Goal: Transaction & Acquisition: Purchase product/service

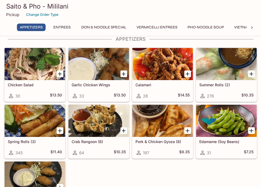
scroll to position [9, 0]
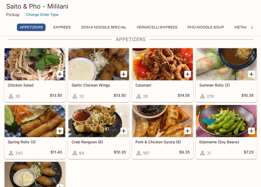
click at [188, 130] on icon "Add Pork & Chicken Gyoza (8)" at bounding box center [187, 131] width 6 height 6
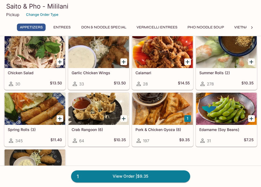
scroll to position [22, 0]
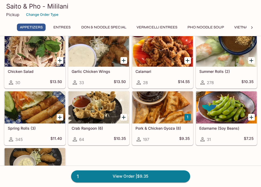
click at [158, 108] on div at bounding box center [162, 108] width 61 height 32
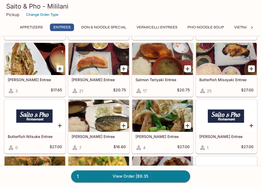
scroll to position [491, 0]
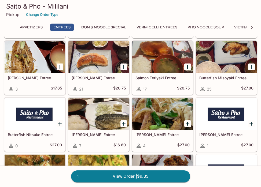
click at [89, 119] on div at bounding box center [98, 114] width 61 height 32
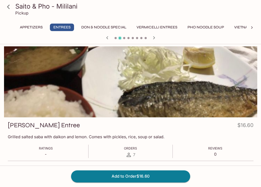
click at [8, 6] on icon at bounding box center [8, 6] width 9 height 9
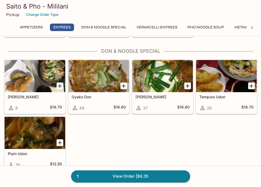
scroll to position [778, 0]
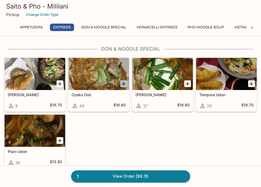
click at [124, 83] on icon "Add Oyako Don" at bounding box center [124, 84] width 6 height 6
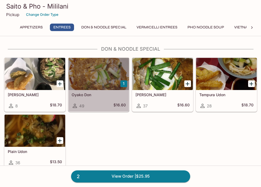
click at [97, 78] on div at bounding box center [98, 74] width 61 height 32
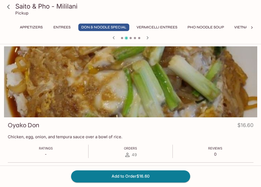
click at [8, 5] on icon at bounding box center [8, 7] width 3 height 4
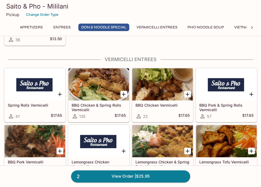
scroll to position [904, 0]
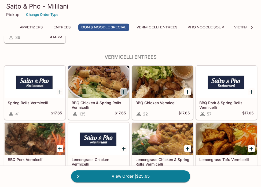
click at [123, 91] on icon "Add BBQ Chicken & Spring Rolls Vermicelli" at bounding box center [124, 92] width 6 height 6
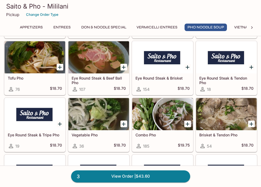
scroll to position [1181, 0]
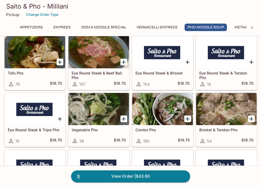
click at [159, 118] on div at bounding box center [162, 109] width 61 height 32
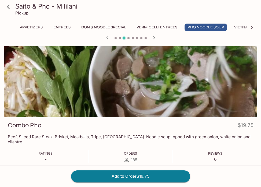
click at [7, 3] on icon at bounding box center [8, 6] width 9 height 9
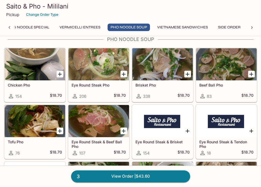
scroll to position [1113, 0]
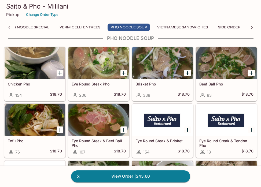
click at [153, 69] on div at bounding box center [162, 63] width 61 height 32
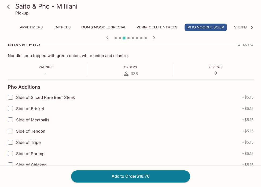
scroll to position [84, 0]
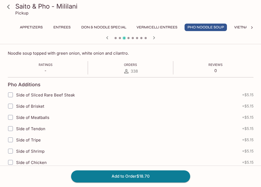
click at [36, 118] on span "Side of Meatballs" at bounding box center [32, 117] width 33 height 5
click at [9, 116] on input "Side of Meatballs" at bounding box center [10, 117] width 11 height 11
checkbox input "true"
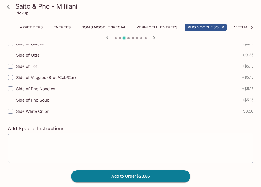
scroll to position [154, 0]
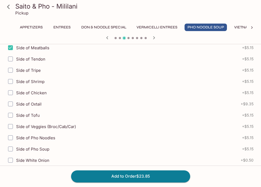
click at [9, 7] on icon at bounding box center [8, 6] width 9 height 9
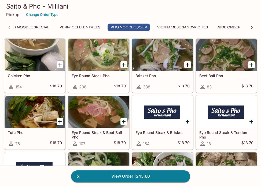
scroll to position [1118, 0]
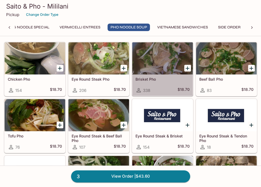
click at [152, 66] on div at bounding box center [162, 58] width 61 height 32
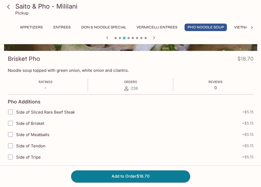
scroll to position [83, 0]
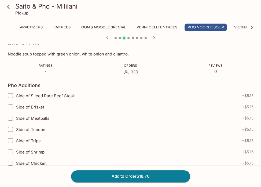
click at [34, 119] on span "Side of Meatballs" at bounding box center [32, 118] width 33 height 5
click at [28, 118] on span "Side of Meatballs" at bounding box center [32, 118] width 33 height 5
click at [16, 118] on input "Side of Meatballs" at bounding box center [10, 118] width 11 height 11
checkbox input "true"
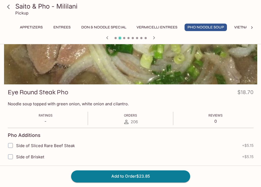
scroll to position [41, 0]
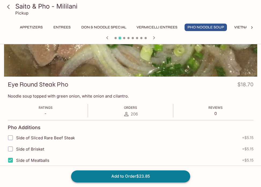
click at [104, 176] on button "Add to Order $23.85" at bounding box center [130, 177] width 119 height 12
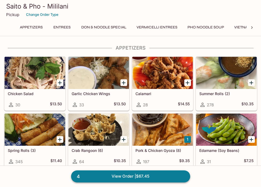
click at [156, 174] on link "4 View Order | $67.45" at bounding box center [130, 177] width 119 height 12
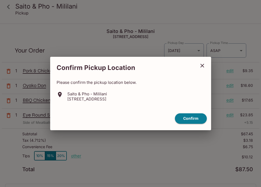
click at [204, 67] on icon "close" at bounding box center [202, 66] width 6 height 6
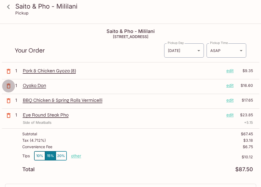
click at [8, 86] on icon "button" at bounding box center [8, 86] width 6 height 6
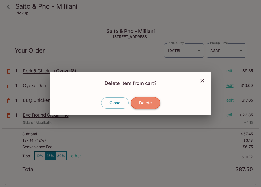
click at [143, 105] on button "Delete" at bounding box center [145, 103] width 29 height 12
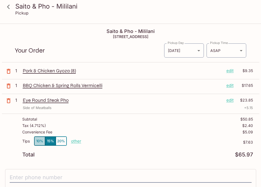
click at [42, 141] on button "10%" at bounding box center [39, 141] width 11 height 9
click at [10, 6] on icon at bounding box center [8, 6] width 9 height 9
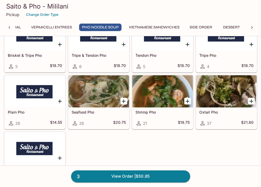
scroll to position [1311, 0]
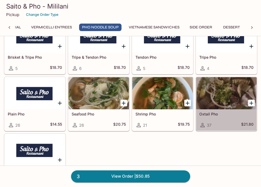
click at [226, 98] on div at bounding box center [226, 93] width 61 height 32
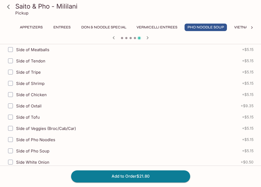
scroll to position [229, 0]
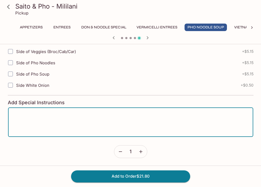
click at [59, 128] on textarea at bounding box center [131, 122] width 238 height 20
type textarea "Please make it spicy."
click at [93, 179] on button "Add to Order $21.80" at bounding box center [130, 177] width 119 height 12
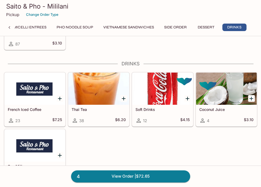
scroll to position [1931, 0]
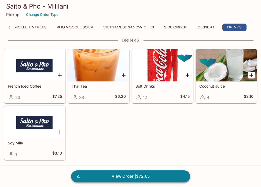
click at [124, 176] on link "4 View Order | $72.65" at bounding box center [130, 177] width 119 height 12
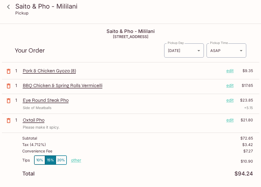
click at [9, 87] on icon "button" at bounding box center [8, 86] width 6 height 6
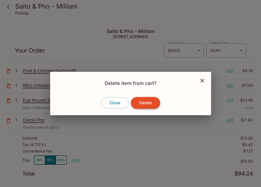
click at [152, 103] on button "Delete" at bounding box center [145, 103] width 29 height 12
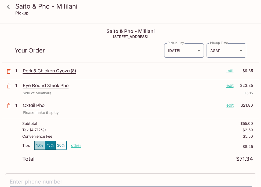
click at [38, 145] on button "10%" at bounding box center [39, 145] width 11 height 9
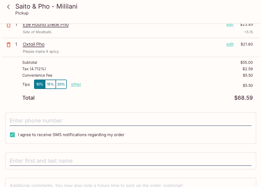
scroll to position [63, 0]
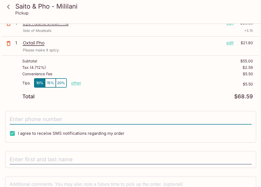
click at [107, 123] on input "tel" at bounding box center [131, 120] width 242 height 10
type input "[PHONE_NUMBER]"
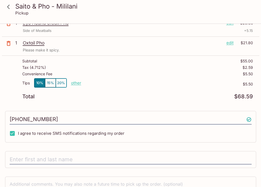
click at [117, 90] on div "Tips 10% 15% 20% other $5.50" at bounding box center [137, 86] width 231 height 16
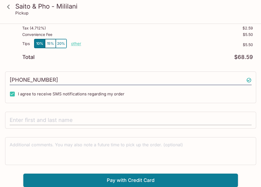
click at [120, 119] on input "text" at bounding box center [131, 120] width 242 height 10
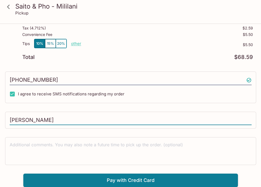
type input "[PERSON_NAME]"
click at [75, 45] on p "other" at bounding box center [76, 43] width 10 height 5
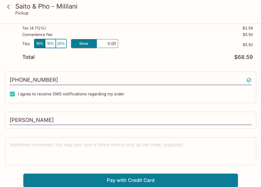
type input "0.00"
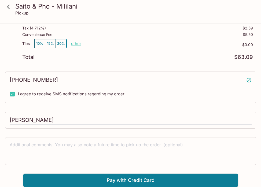
click at [113, 56] on div "Total $63.09" at bounding box center [137, 57] width 231 height 5
click at [137, 180] on button "Pay with Credit Card" at bounding box center [130, 180] width 215 height 13
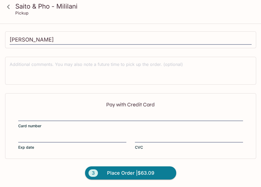
scroll to position [183, 0]
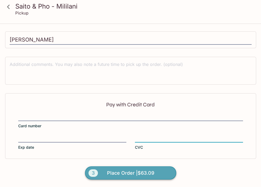
click at [153, 177] on button "3 Place Order | $63.09" at bounding box center [130, 173] width 91 height 13
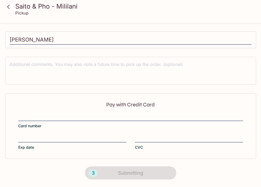
scroll to position [0, 0]
